Goal: Book appointment/travel/reservation

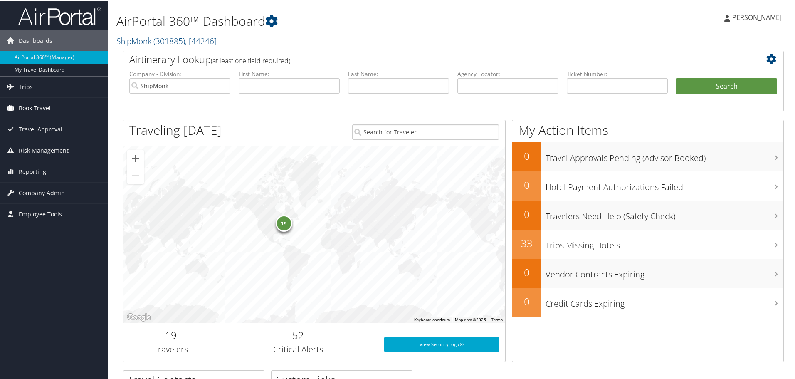
click at [39, 110] on span "Book Travel" at bounding box center [35, 107] width 32 height 21
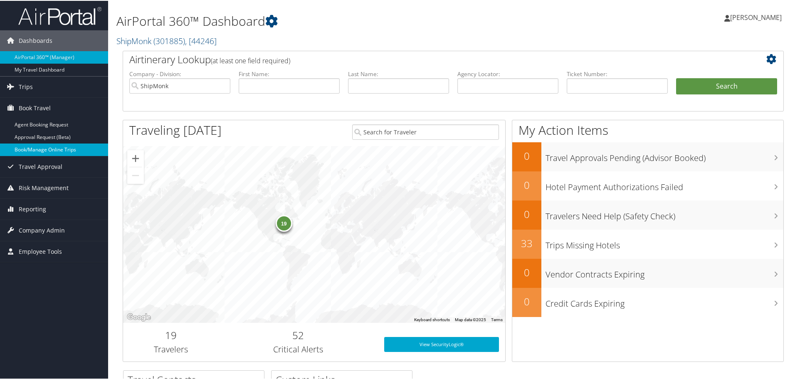
click at [39, 150] on link "Book/Manage Online Trips" at bounding box center [54, 149] width 108 height 12
